Goal: Task Accomplishment & Management: Use online tool/utility

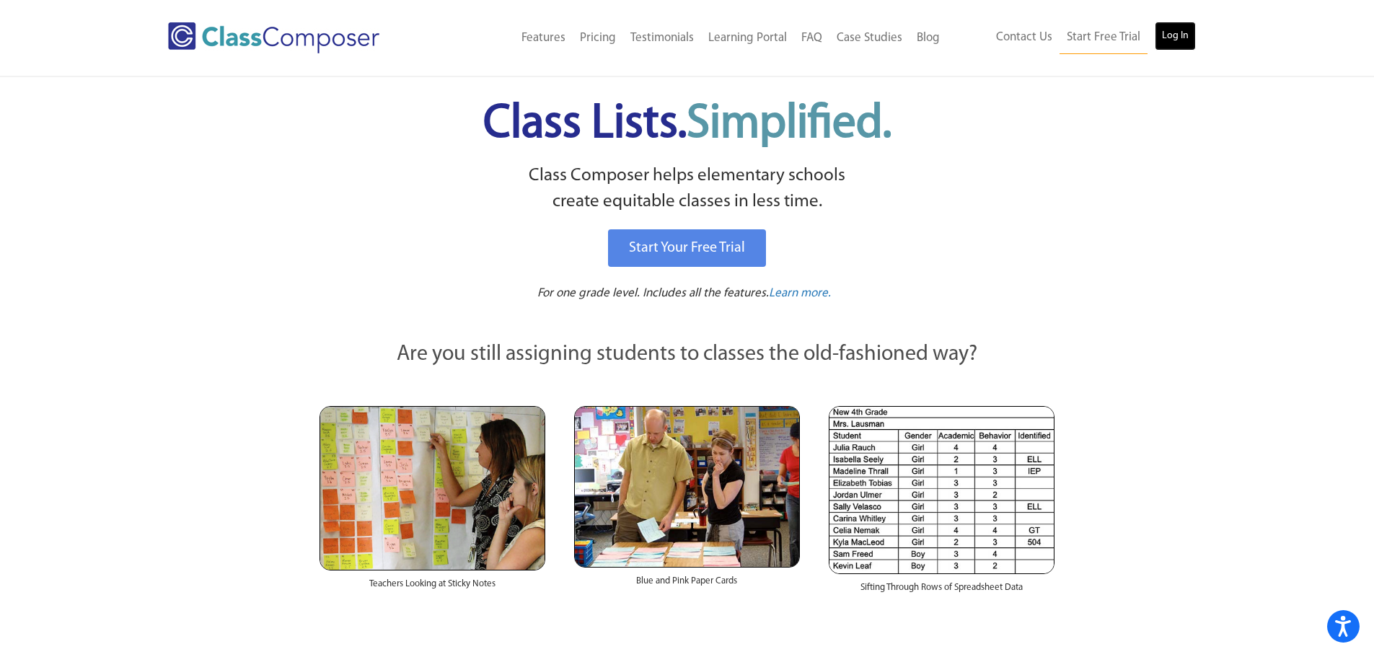
click at [1176, 30] on link "Log In" at bounding box center [1174, 36] width 41 height 29
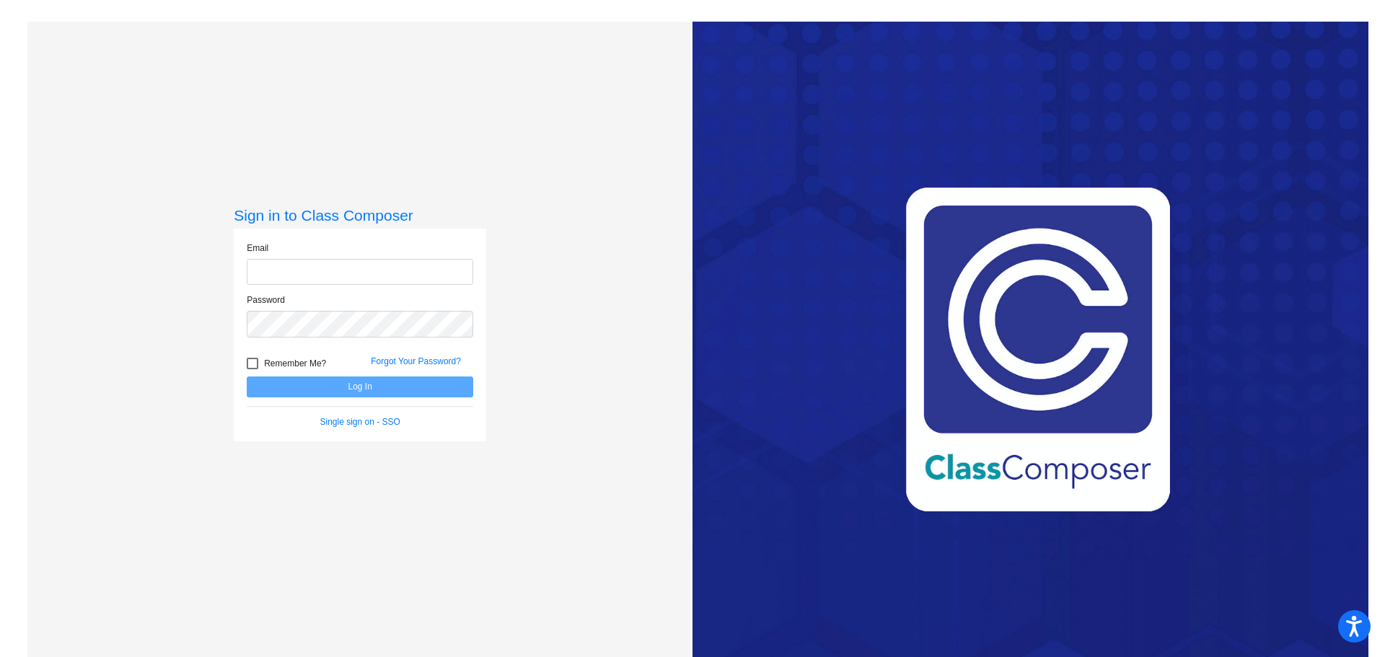
type input "[EMAIL_ADDRESS][DOMAIN_NAME]"
click at [298, 384] on button "Log In" at bounding box center [360, 386] width 226 height 21
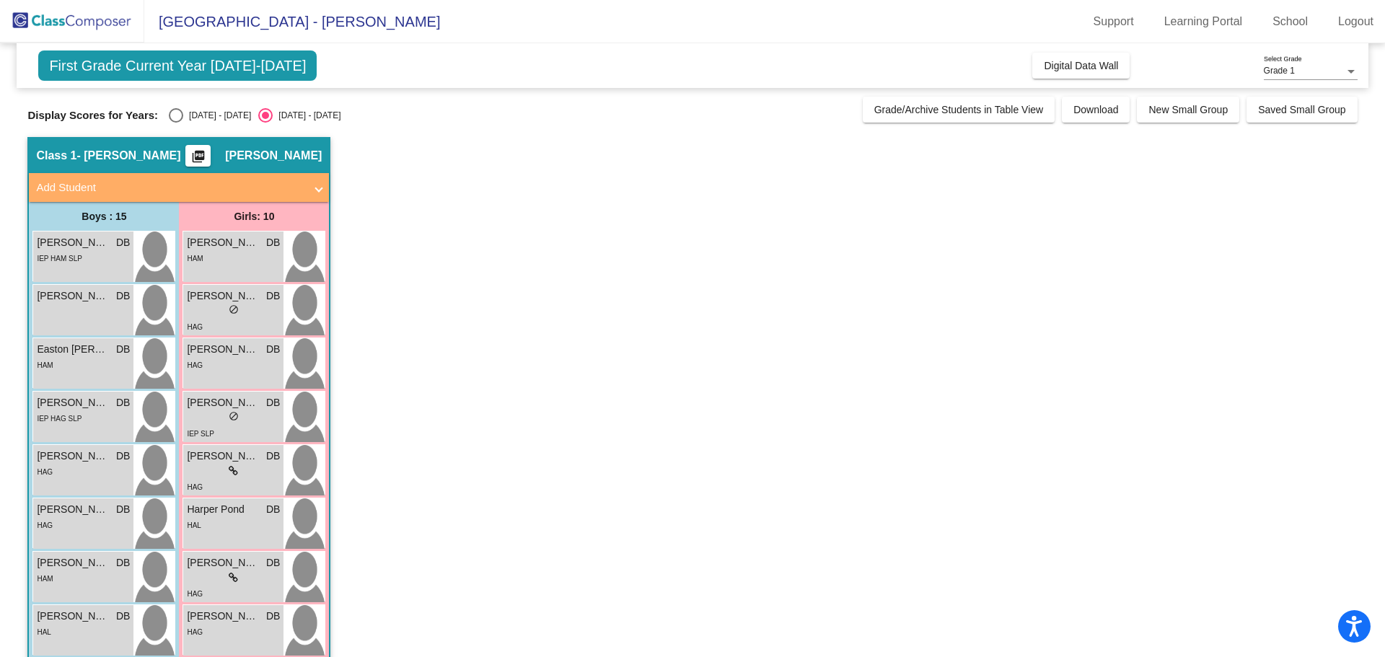
click at [178, 112] on div "Select an option" at bounding box center [176, 115] width 14 height 14
click at [176, 123] on input "[DATE] - [DATE]" at bounding box center [175, 123] width 1 height 1
radio input "true"
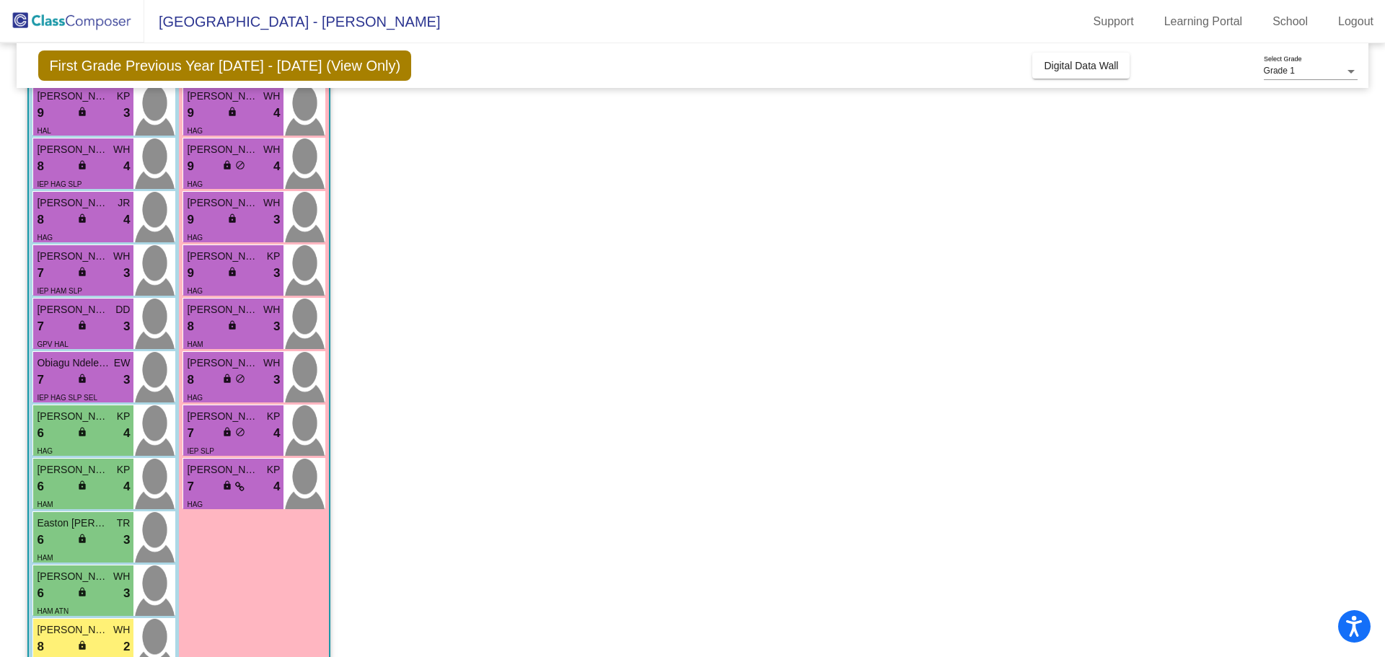
scroll to position [181, 0]
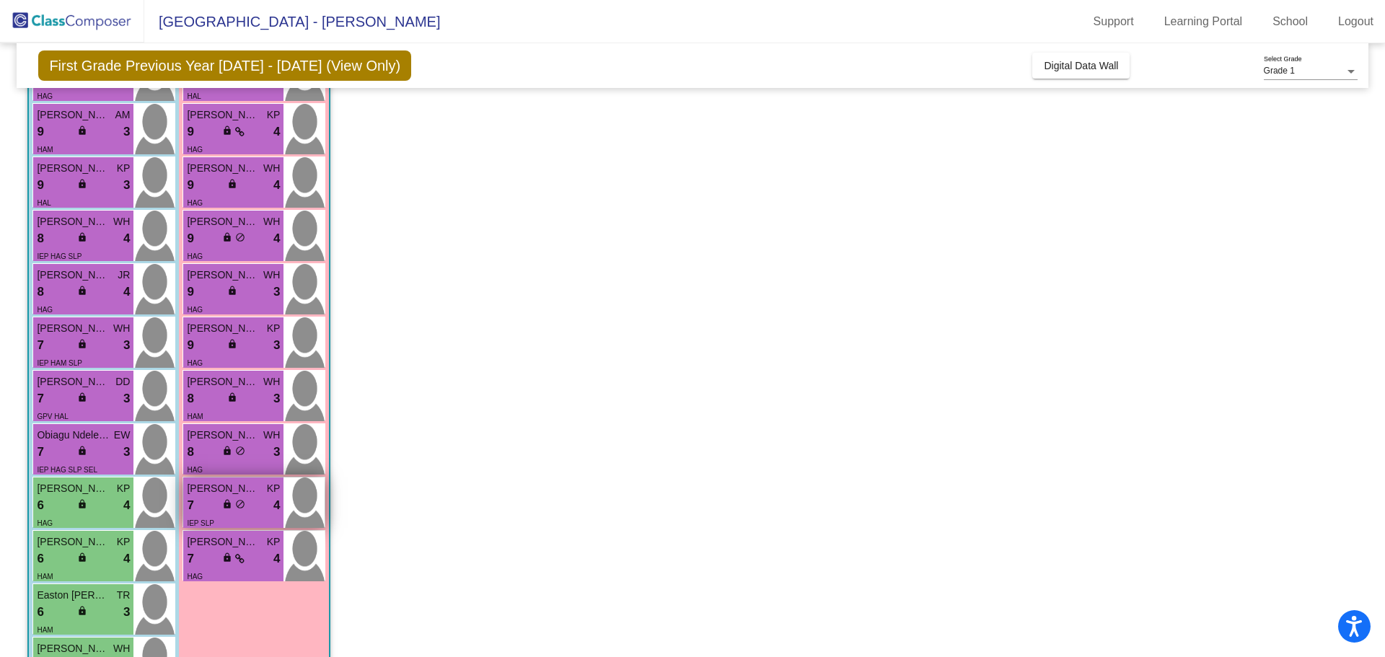
click at [220, 500] on div "7 lock do_not_disturb_alt 4" at bounding box center [233, 505] width 93 height 19
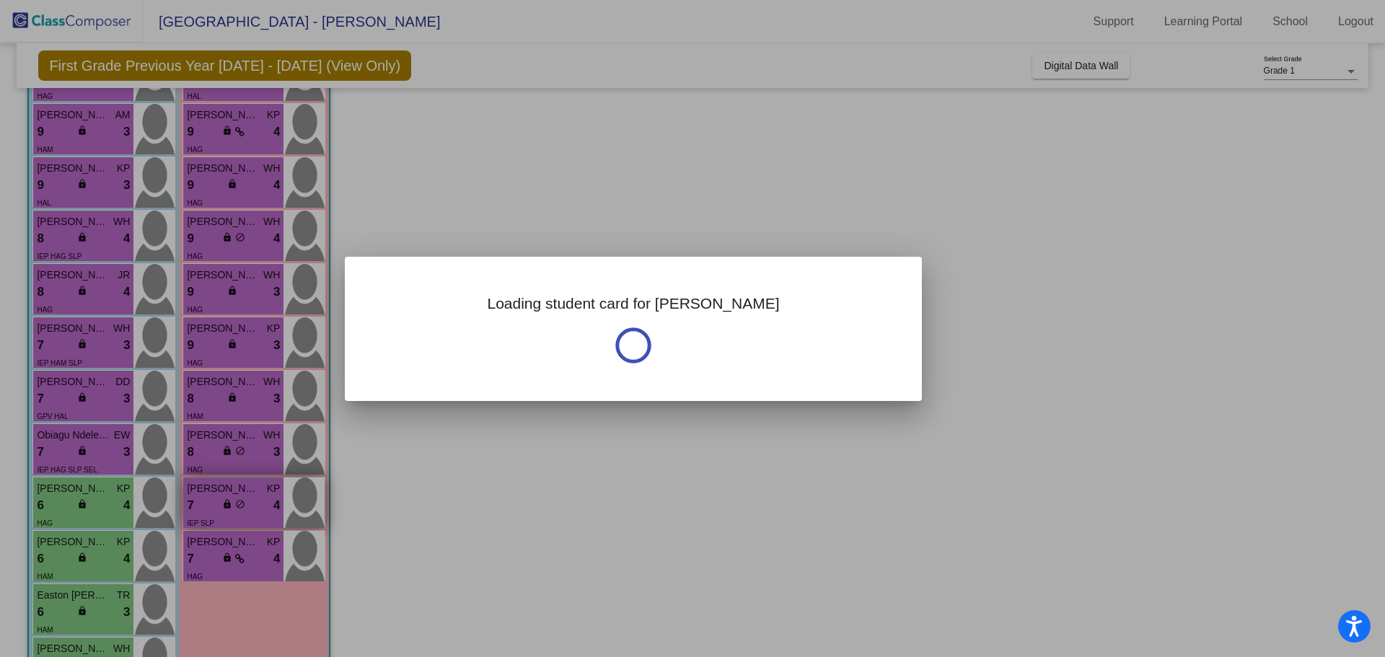
click at [220, 500] on div at bounding box center [692, 328] width 1385 height 657
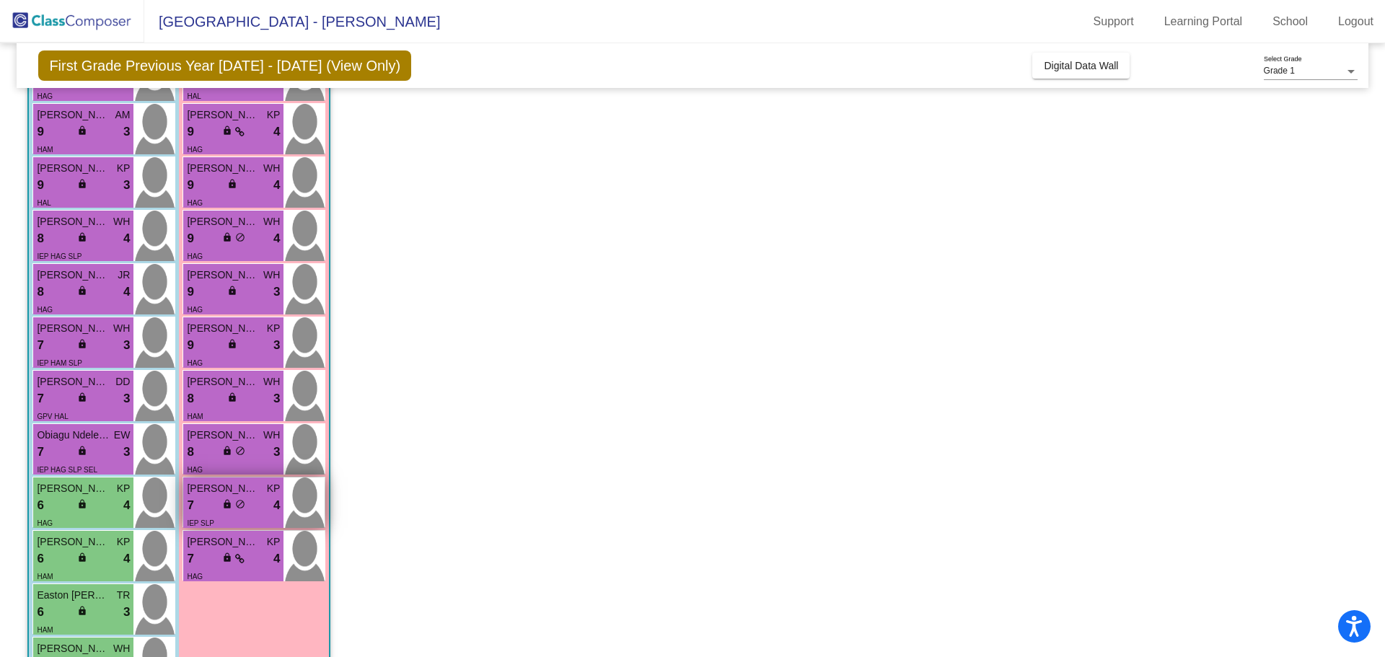
click at [220, 500] on div "7 lock do_not_disturb_alt 4" at bounding box center [233, 505] width 93 height 19
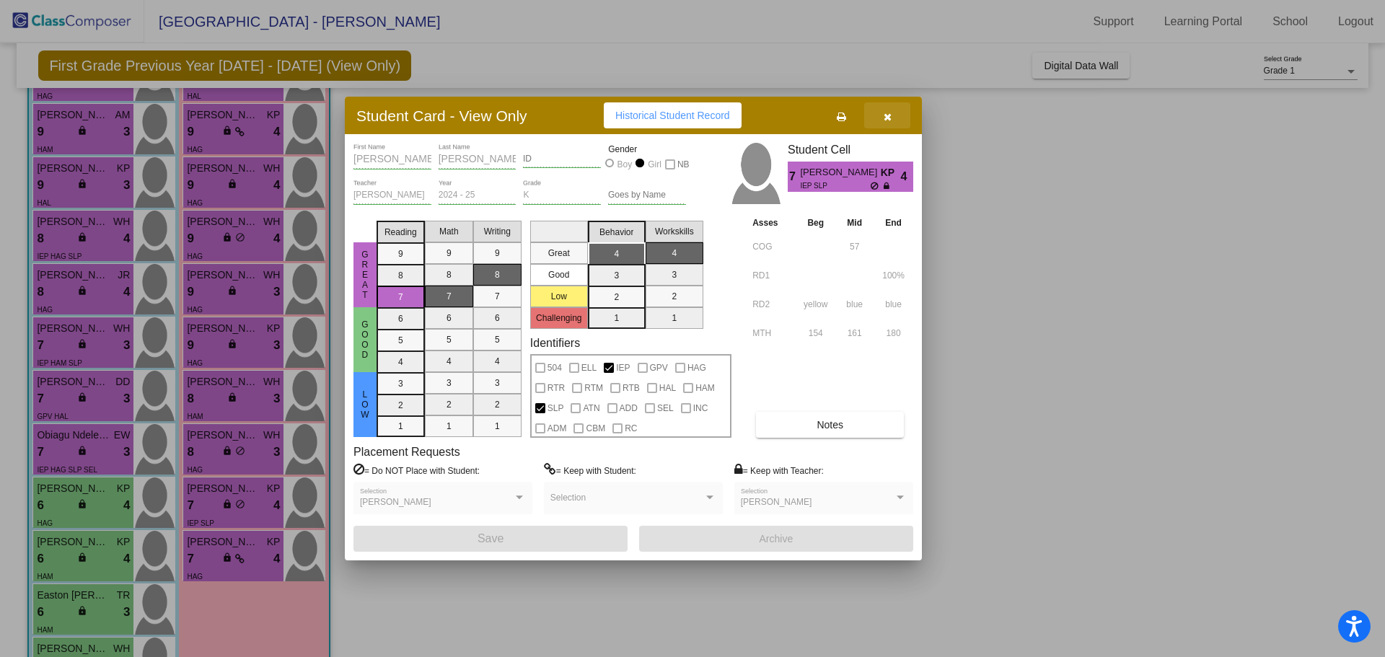
click at [883, 122] on button "button" at bounding box center [887, 115] width 46 height 26
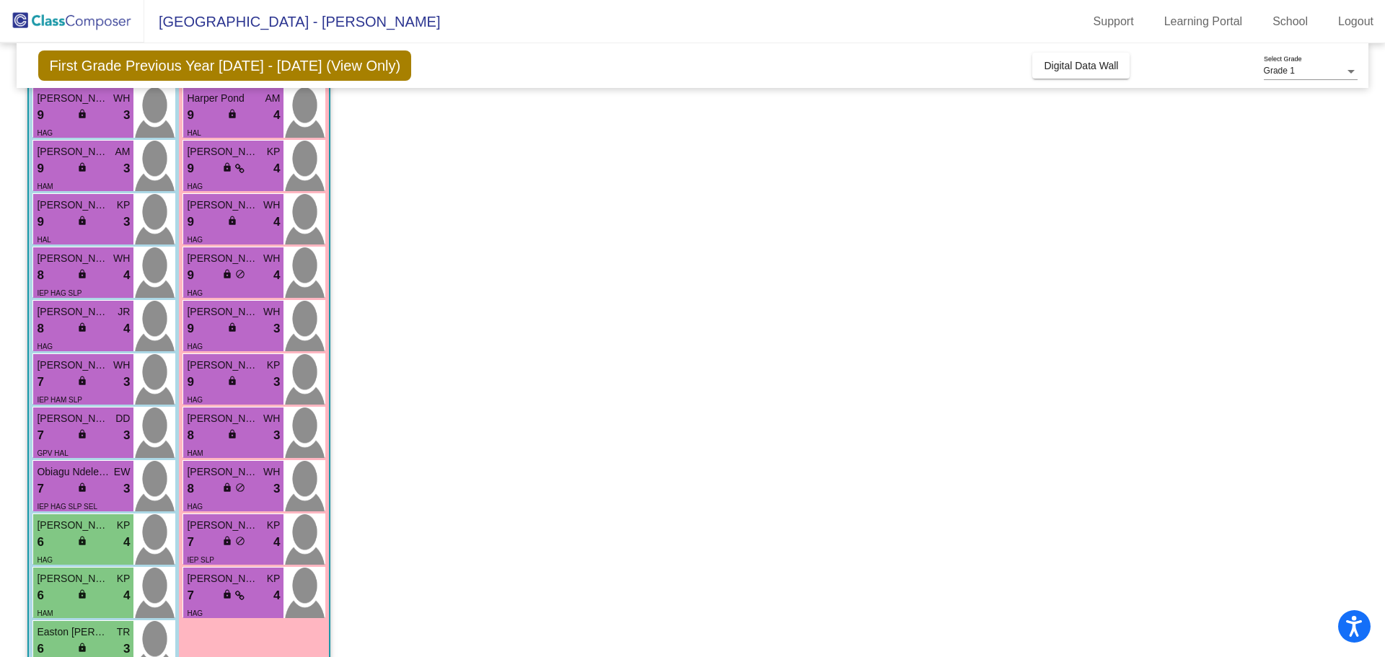
scroll to position [72, 0]
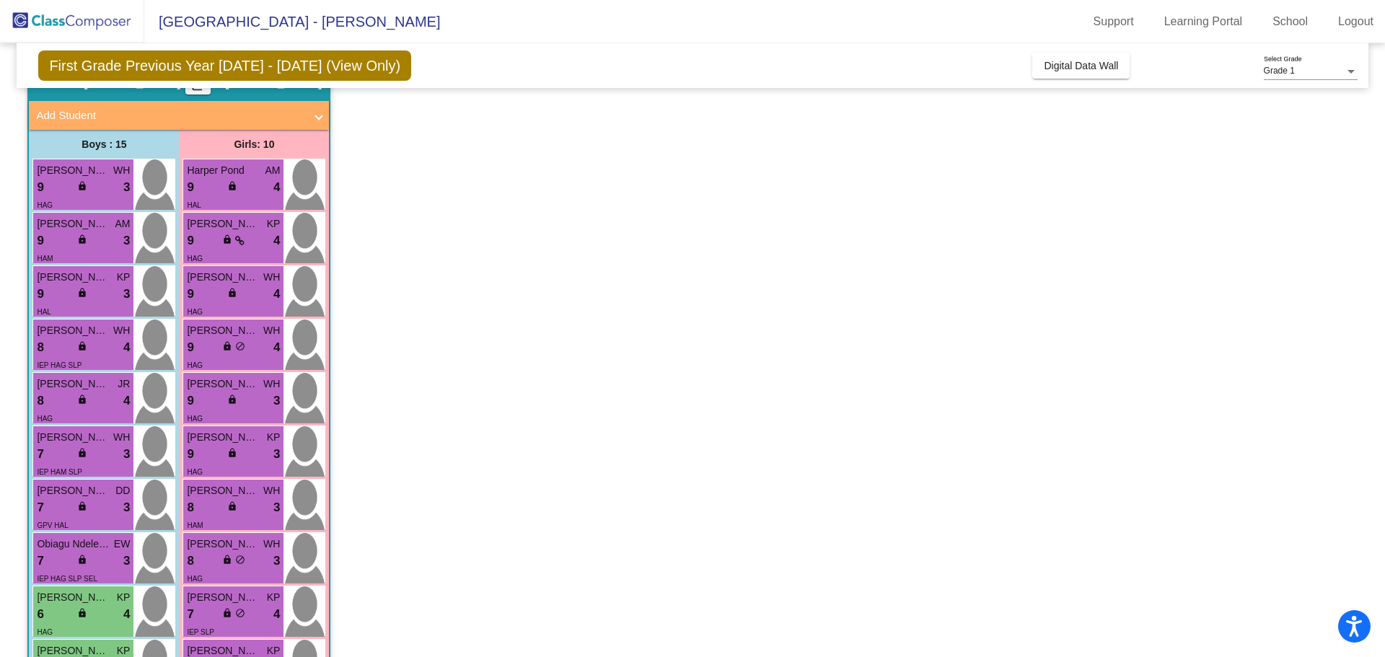
click at [571, 154] on app-classroom "Class 1 - [PERSON_NAME] picture_as_pdf [PERSON_NAME] Add Student First Name Las…" at bounding box center [691, 523] width 1329 height 917
click at [714, 265] on app-classroom "Class 1 - [PERSON_NAME] picture_as_pdf [PERSON_NAME] Add Student First Name Las…" at bounding box center [691, 523] width 1329 height 917
click at [500, 254] on app-classroom "Class 1 - [PERSON_NAME] picture_as_pdf [PERSON_NAME] Add Student First Name Las…" at bounding box center [691, 523] width 1329 height 917
click at [850, 296] on app-classroom "Class 1 - [PERSON_NAME] picture_as_pdf [PERSON_NAME] Add Student First Name Las…" at bounding box center [691, 523] width 1329 height 917
click at [722, 374] on app-classroom "Class 1 - [PERSON_NAME] picture_as_pdf [PERSON_NAME] Add Student First Name Las…" at bounding box center [691, 523] width 1329 height 917
